Goal: Information Seeking & Learning: Learn about a topic

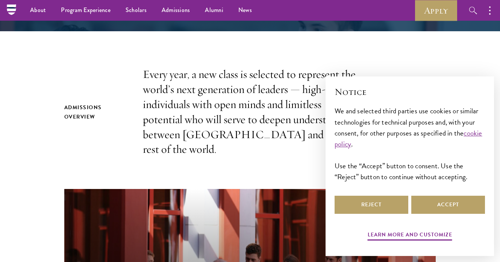
scroll to position [199, 0]
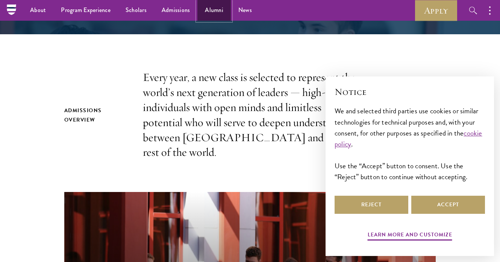
click at [212, 11] on link "Alumni" at bounding box center [213, 10] width 33 height 21
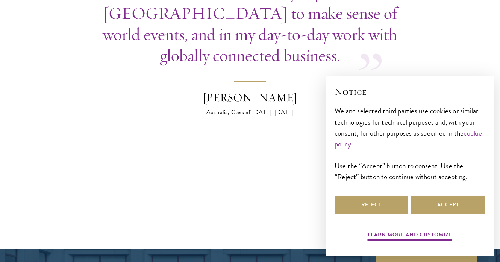
scroll to position [2900, 0]
